Goal: Transaction & Acquisition: Book appointment/travel/reservation

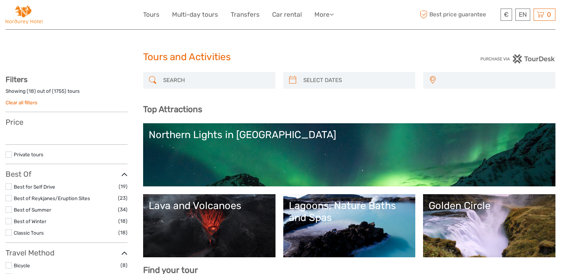
select select
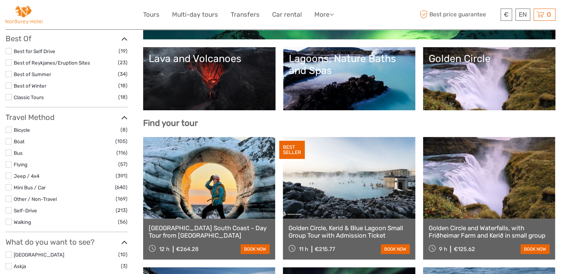
scroll to position [104, 0]
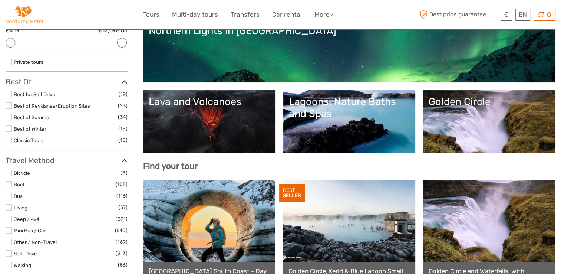
click at [470, 118] on link "Golden Circle" at bounding box center [489, 122] width 121 height 52
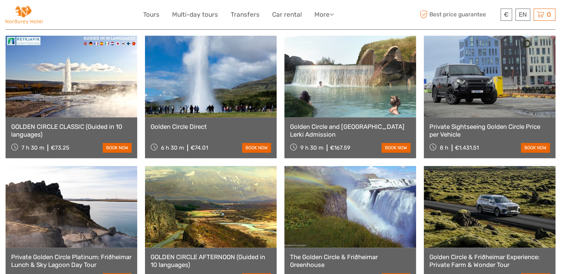
scroll to position [534, 0]
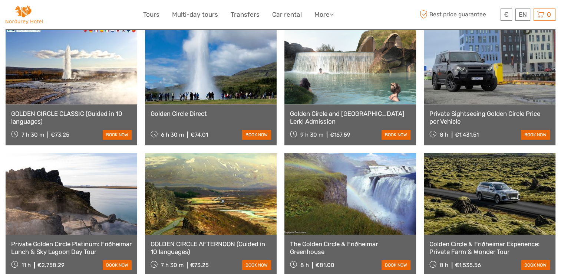
click at [195, 110] on link "Golden Circle Direct" at bounding box center [211, 113] width 121 height 7
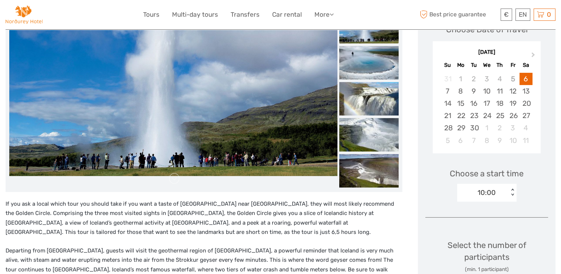
scroll to position [104, 0]
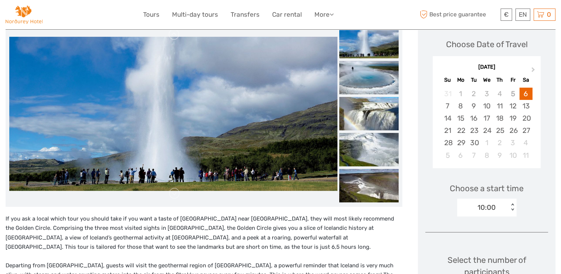
click at [492, 206] on div "10:00" at bounding box center [487, 208] width 18 height 10
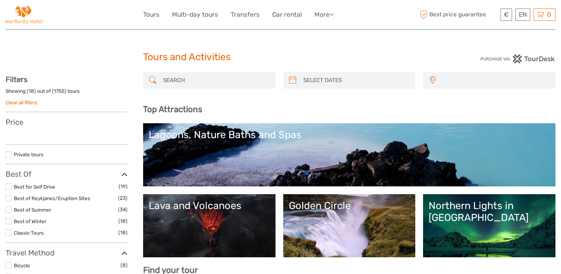
select select
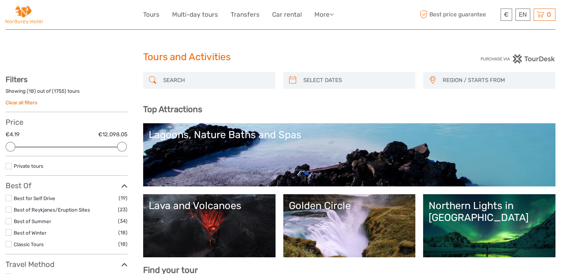
click at [329, 235] on link "Golden Circle" at bounding box center [349, 226] width 121 height 52
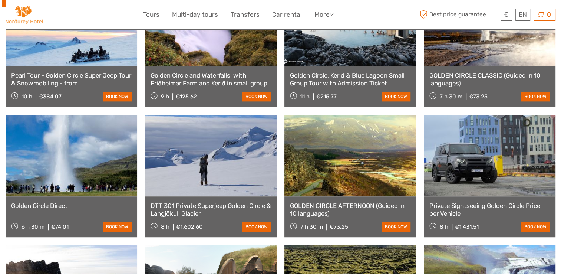
scroll to position [386, 0]
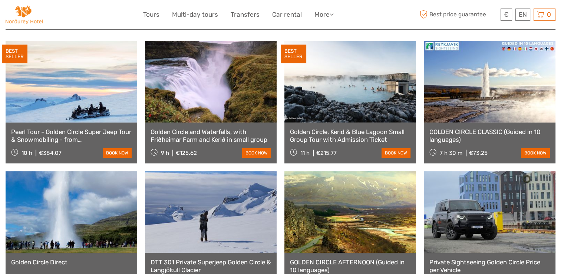
click at [477, 128] on link "GOLDEN CIRCLE CLASSIC (Guided in 10 languages)" at bounding box center [490, 135] width 121 height 15
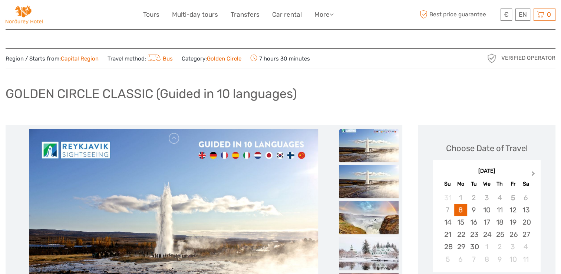
click at [535, 173] on button "Next Month" at bounding box center [534, 175] width 12 height 12
click at [459, 223] on div "13" at bounding box center [460, 222] width 13 height 12
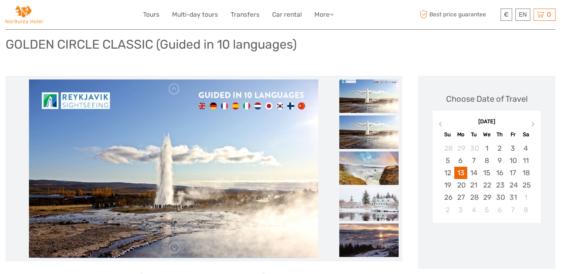
scroll to position [109, 0]
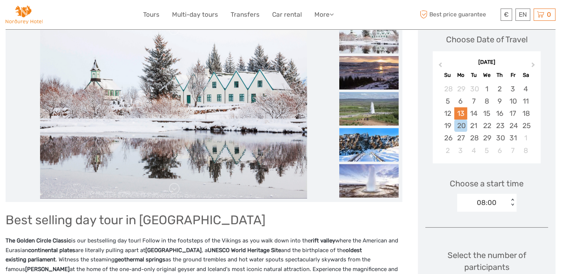
click at [458, 111] on div "13" at bounding box center [460, 113] width 13 height 12
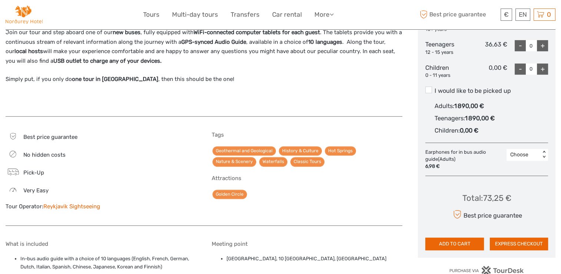
scroll to position [335, 0]
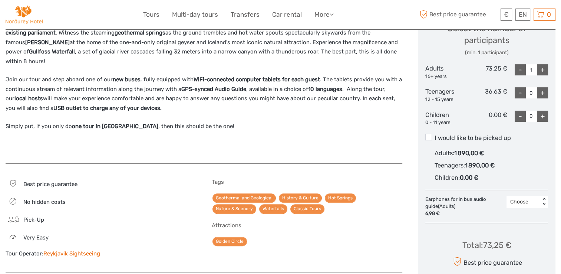
click at [544, 66] on div "+" at bounding box center [542, 69] width 11 height 11
type input "2"
click at [430, 137] on span at bounding box center [429, 137] width 7 height 7
click at [435, 135] on input "I would like to be picked up" at bounding box center [435, 135] width 0 height 0
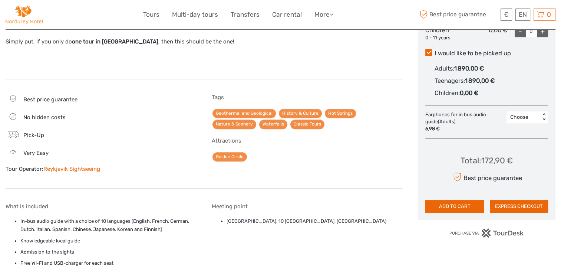
scroll to position [439, 0]
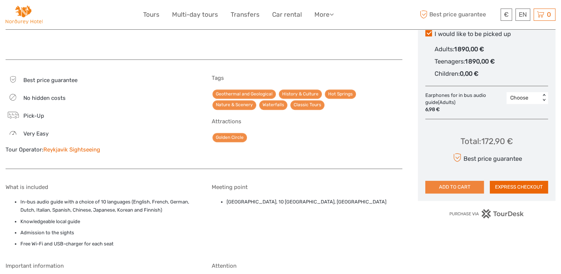
click at [462, 185] on button "ADD TO CART" at bounding box center [455, 187] width 58 height 13
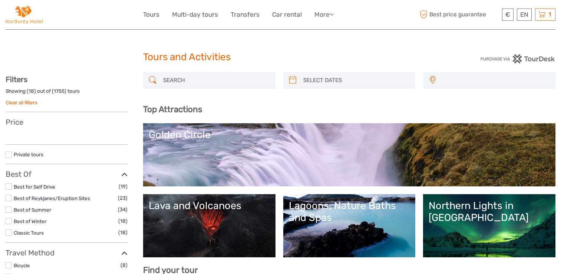
select select
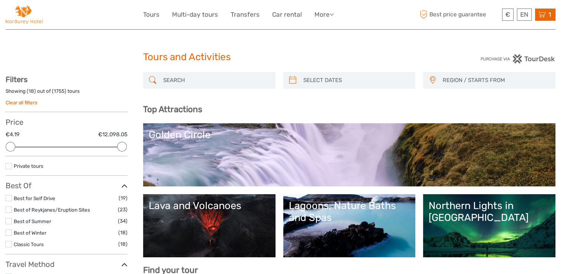
click at [544, 14] on icon at bounding box center [542, 14] width 7 height 9
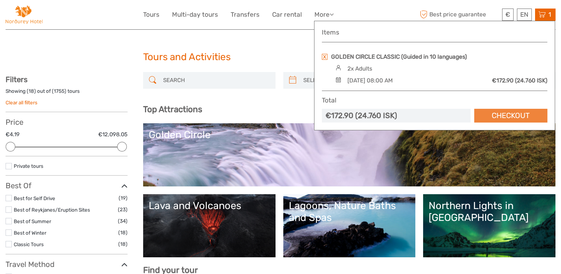
click at [506, 114] on link "Checkout" at bounding box center [510, 116] width 73 height 14
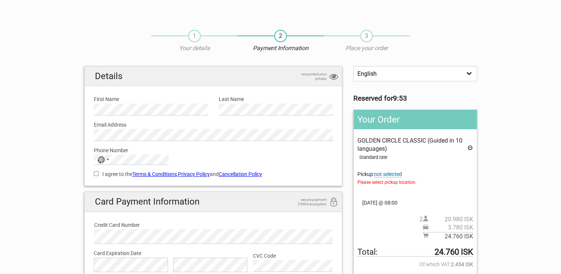
click at [430, 72] on select "English Español Deutsch" at bounding box center [416, 73] width 124 height 15
select select "/es/HandleOrder/Info/658219/0ac73816c0e2f35fd773a9b5cf3449e8"
click at [354, 66] on select "English Español Deutsch" at bounding box center [416, 73] width 124 height 15
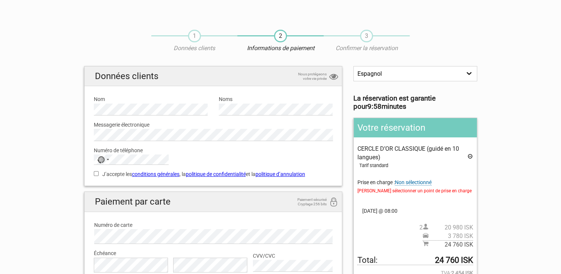
click at [396, 73] on select "Anglais Espagnol Deutsch" at bounding box center [416, 73] width 124 height 15
select select "/en/HandleOrder/Info/658219/0ac73816c0e2f35fd773a9b5cf3449e8"
click at [354, 66] on select "Anglais Espagnol Deutsch" at bounding box center [416, 73] width 124 height 15
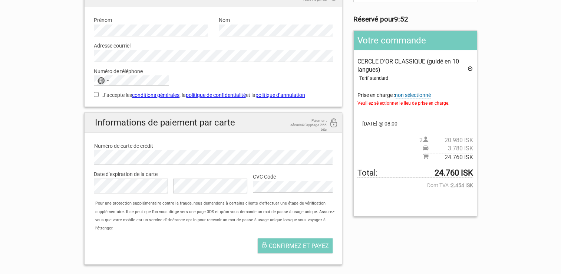
scroll to position [99, 0]
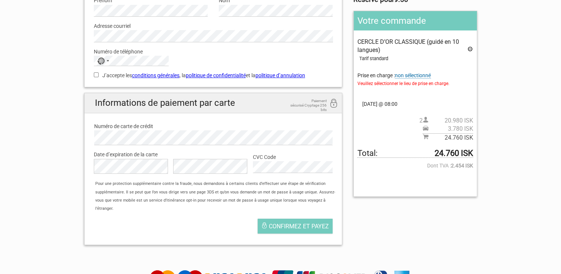
click at [425, 75] on span "non sélectionné" at bounding box center [413, 75] width 36 height 6
click at [414, 74] on span "non sélectionné" at bounding box center [413, 75] width 36 height 6
click at [381, 82] on span "Veuillez sélectionner le lieu de prise en charge." at bounding box center [415, 83] width 115 height 8
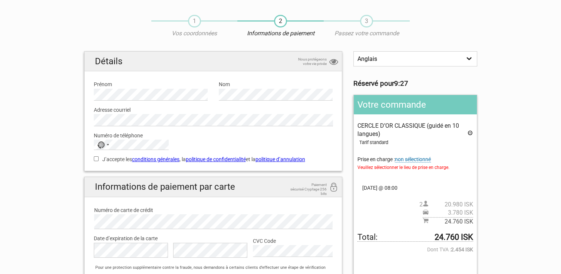
scroll to position [30, 0]
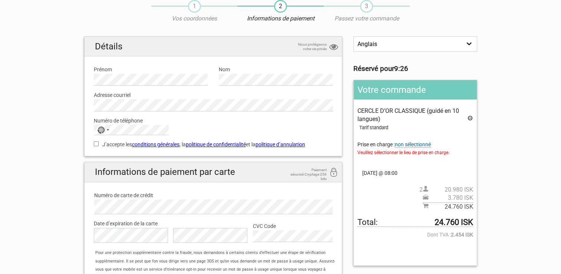
click at [414, 144] on span "non sélectionné" at bounding box center [413, 144] width 36 height 6
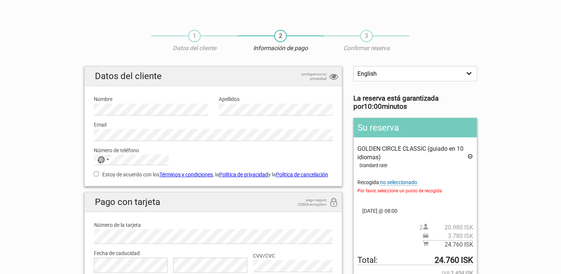
select select "/en/HandleOrder/Info/658219/0ac73816c0e2f35fd773a9b5cf3449e8"
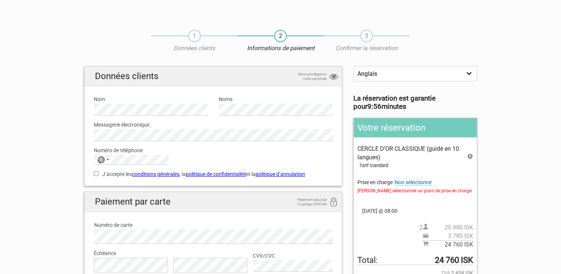
click at [431, 191] on span "Veuillez sélectionner un point de prise en charge" at bounding box center [415, 191] width 115 height 8
click at [424, 177] on div "CERCLE D’OR CLASSIQUE (guidé en 10 langues) Tarif standard Prise en charge : No…" at bounding box center [415, 197] width 115 height 104
click at [427, 182] on span "Non sélectionné" at bounding box center [413, 182] width 37 height 6
click at [375, 181] on font "Prise en charge : Non sélectionné" at bounding box center [395, 182] width 74 height 6
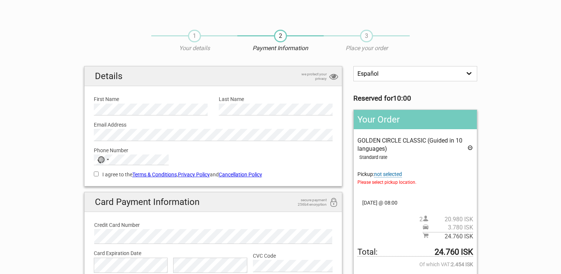
select select "/es/HandleOrder/Info/658219/0ac73816c0e2f35fd773a9b5cf3449e8"
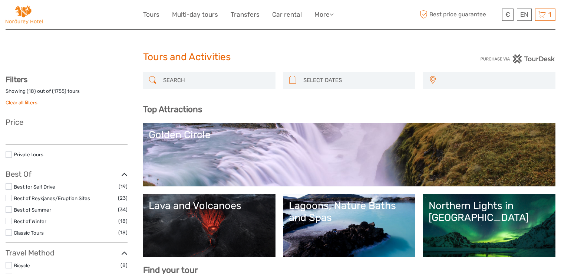
select select
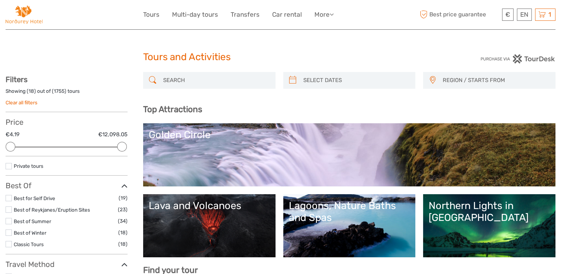
click at [248, 168] on link "Golden Circle" at bounding box center [349, 155] width 401 height 52
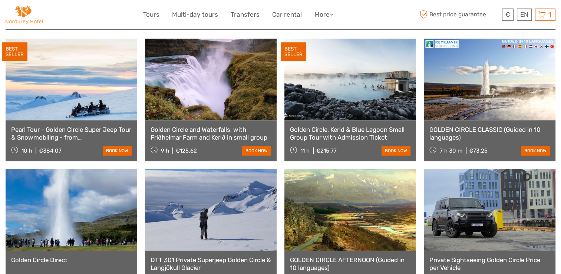
scroll to position [401, 0]
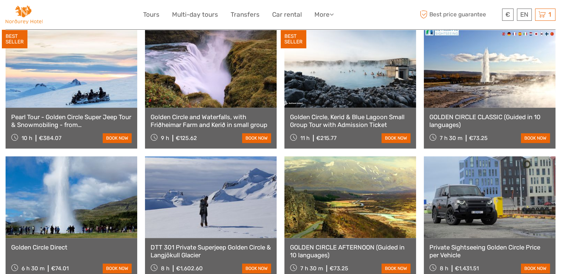
click at [480, 113] on link "GOLDEN CIRCLE CLASSIC (Guided in 10 languages)" at bounding box center [490, 120] width 121 height 15
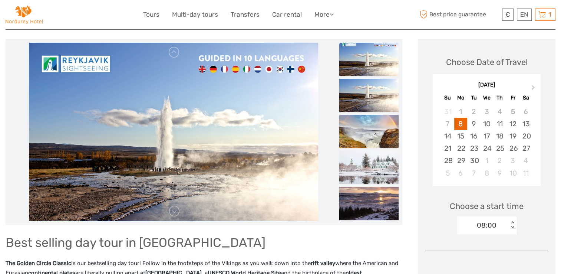
scroll to position [104, 0]
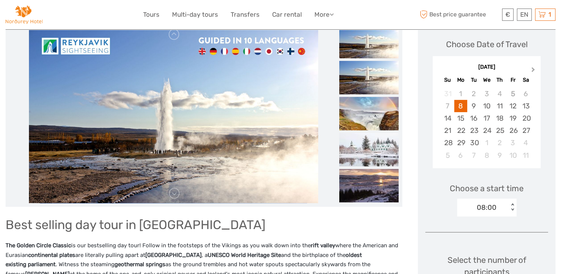
click at [533, 69] on span "Next Month" at bounding box center [533, 71] width 0 height 11
click at [460, 118] on div "13" at bounding box center [460, 118] width 13 height 12
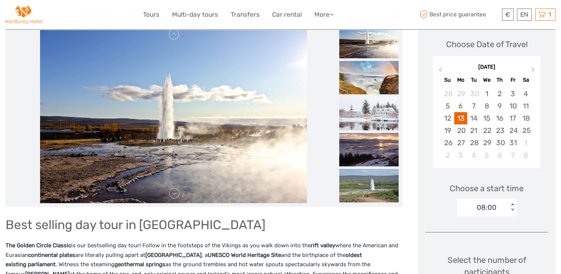
click at [486, 207] on div "08:00" at bounding box center [487, 208] width 20 height 10
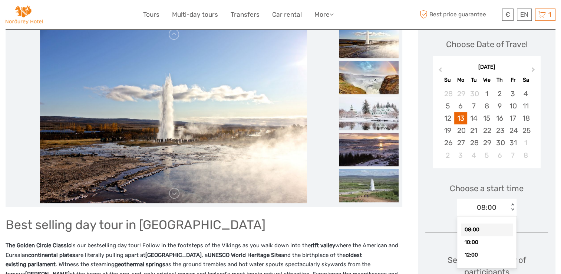
click at [469, 231] on div "08:00" at bounding box center [487, 229] width 52 height 13
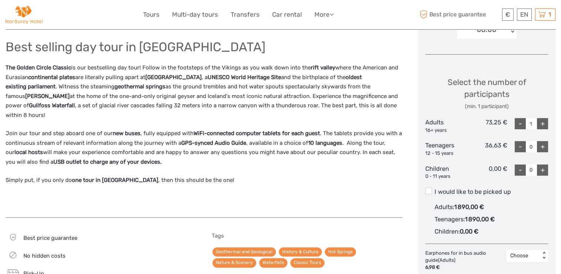
scroll to position [311, 0]
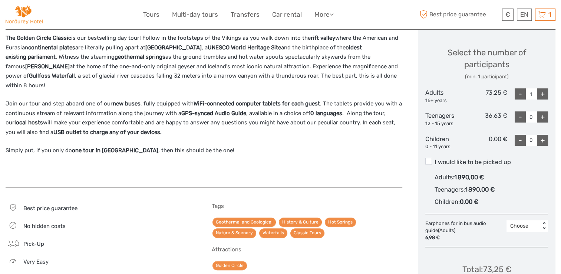
click at [540, 93] on div "+" at bounding box center [542, 93] width 11 height 11
type input "2"
click at [427, 161] on span at bounding box center [429, 161] width 7 height 7
click at [435, 159] on input "I would like to be picked up" at bounding box center [435, 159] width 0 height 0
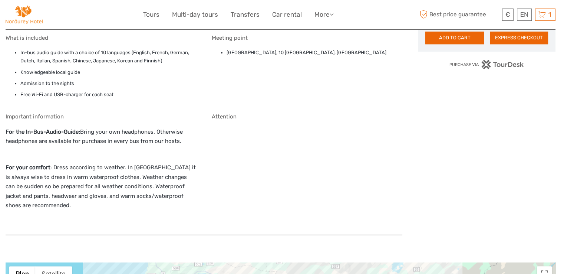
scroll to position [628, 0]
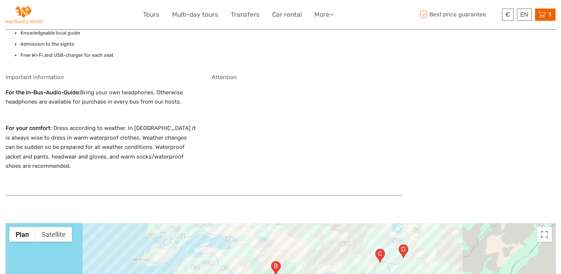
click at [548, 13] on span "1" at bounding box center [550, 14] width 5 height 7
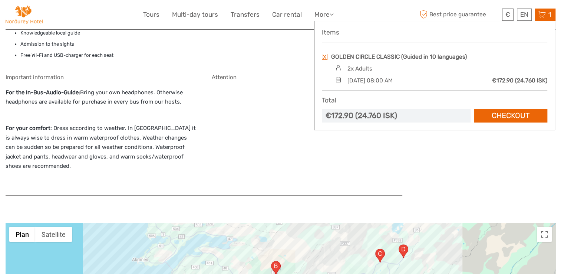
click at [325, 54] on link at bounding box center [325, 57] width 6 height 6
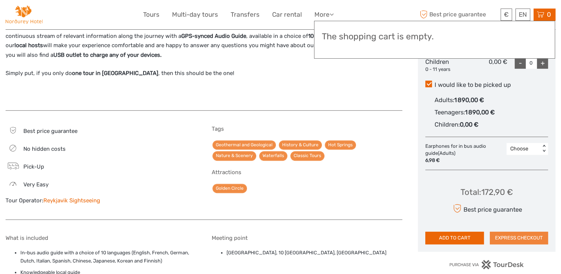
click at [520, 239] on button "EXPRESS CHECKOUT" at bounding box center [519, 237] width 58 height 13
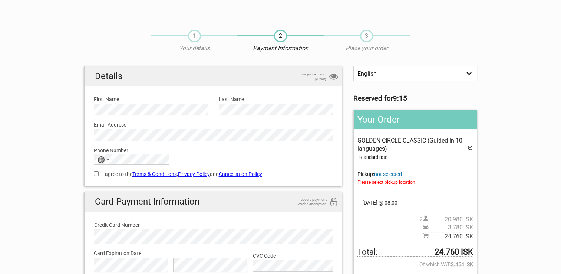
click at [386, 72] on select "English Español Deutsch" at bounding box center [416, 73] width 124 height 15
click at [354, 66] on select "English Español Deutsch" at bounding box center [416, 73] width 124 height 15
click at [394, 174] on span "not selected" at bounding box center [388, 174] width 28 height 6
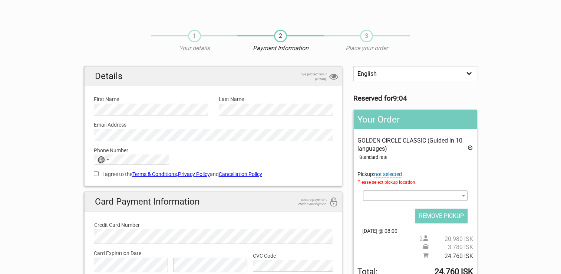
click at [441, 194] on span at bounding box center [415, 195] width 104 height 10
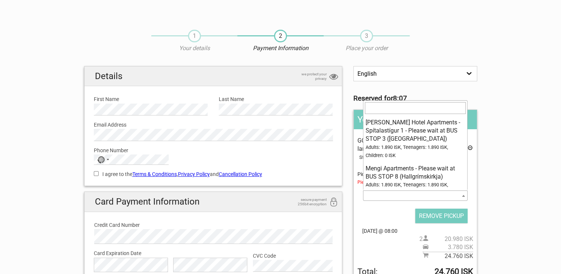
scroll to position [5786, 0]
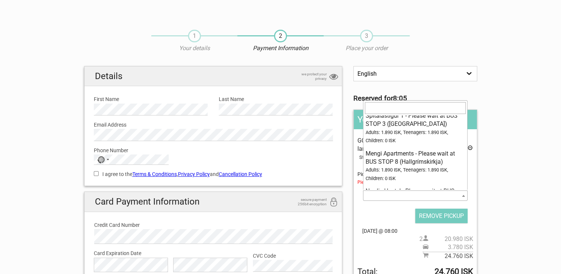
select select "297029"
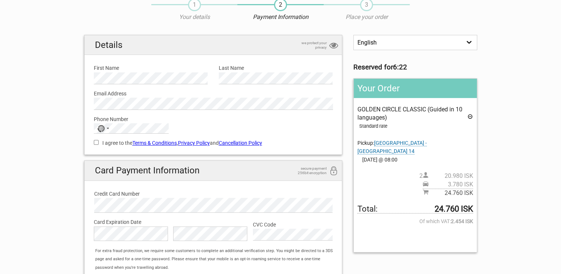
scroll to position [0, 0]
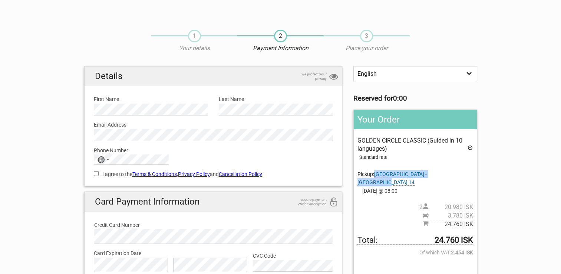
drag, startPoint x: 377, startPoint y: 173, endPoint x: 446, endPoint y: 174, distance: 69.8
click at [427, 174] on span "Nordurey Hotel - Hrisateigur 14" at bounding box center [392, 178] width 69 height 14
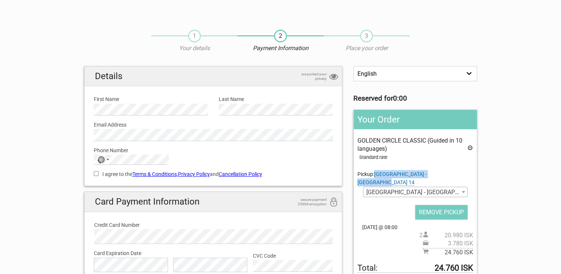
copy span "Nordurey Hotel - Hrisateigur 14"
